Goal: Transaction & Acquisition: Purchase product/service

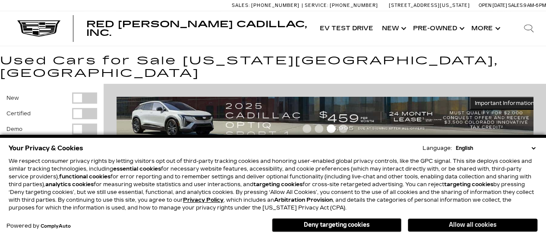
click at [475, 226] on button "Allow all cookies" at bounding box center [472, 224] width 129 height 13
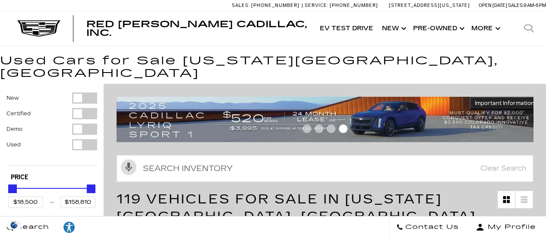
click at [78, 139] on div "Filter by Vehicle Type" at bounding box center [84, 144] width 25 height 11
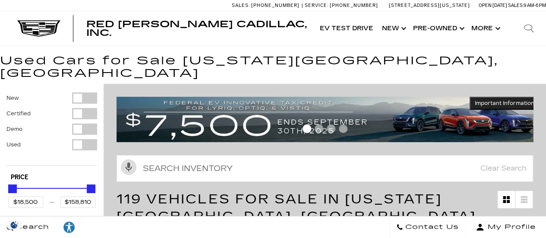
type input "$125,000"
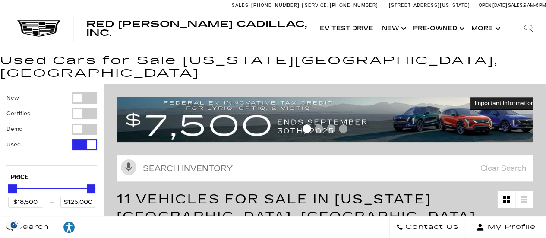
click at [78, 108] on div "Filter by Vehicle Type" at bounding box center [84, 113] width 25 height 11
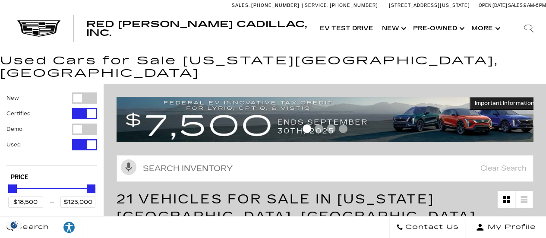
drag, startPoint x: 79, startPoint y: 98, endPoint x: 77, endPoint y: 104, distance: 6.6
click at [79, 108] on div "Filter by Vehicle Type" at bounding box center [84, 113] width 25 height 11
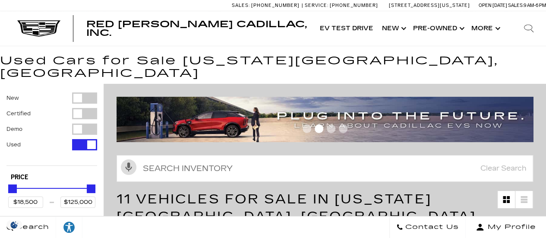
drag, startPoint x: 9, startPoint y: 174, endPoint x: 0, endPoint y: 176, distance: 9.6
